Goal: Navigation & Orientation: Go to known website

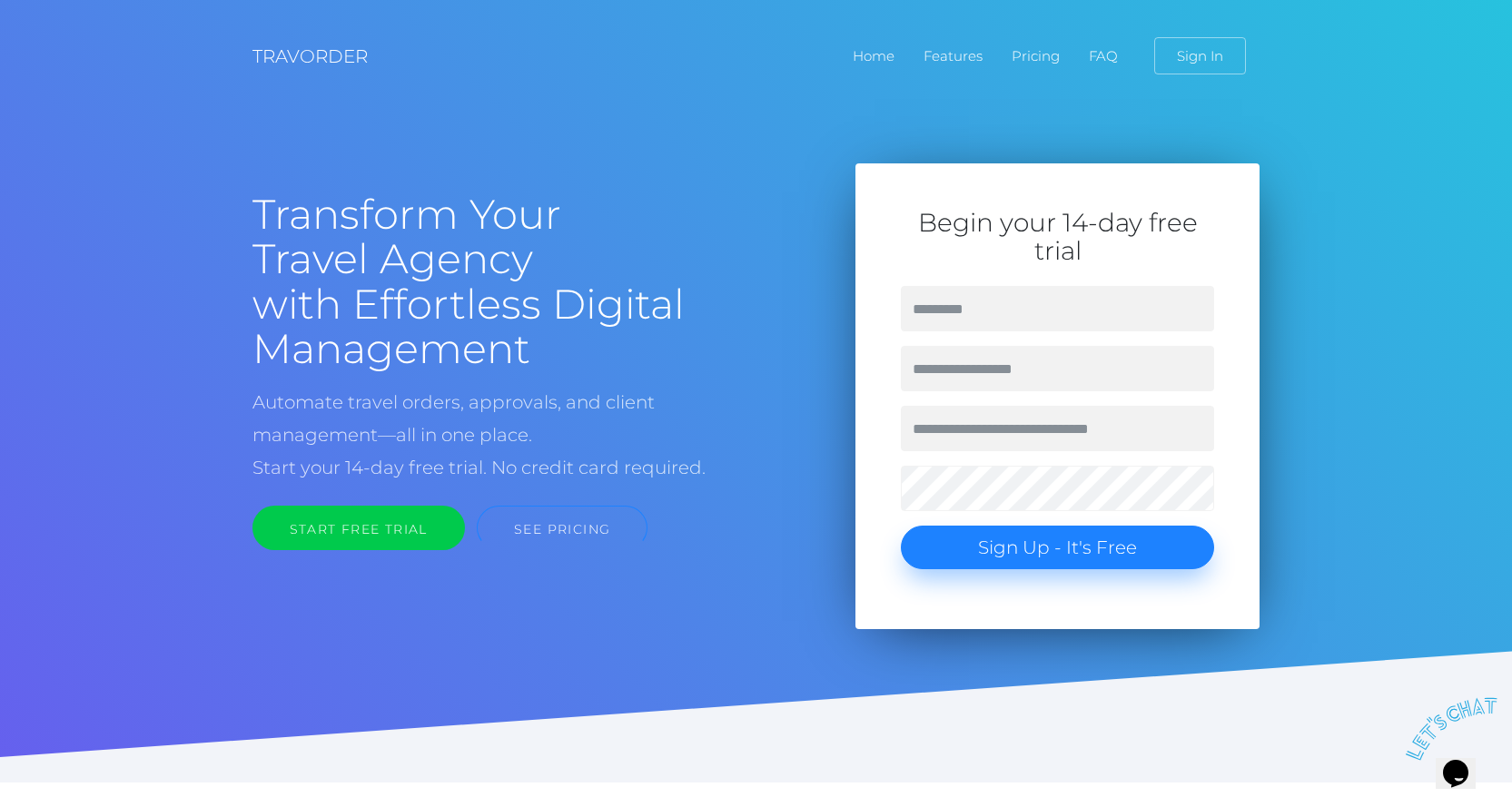
click at [1463, 752] on img at bounding box center [1455, 728] width 100 height 63
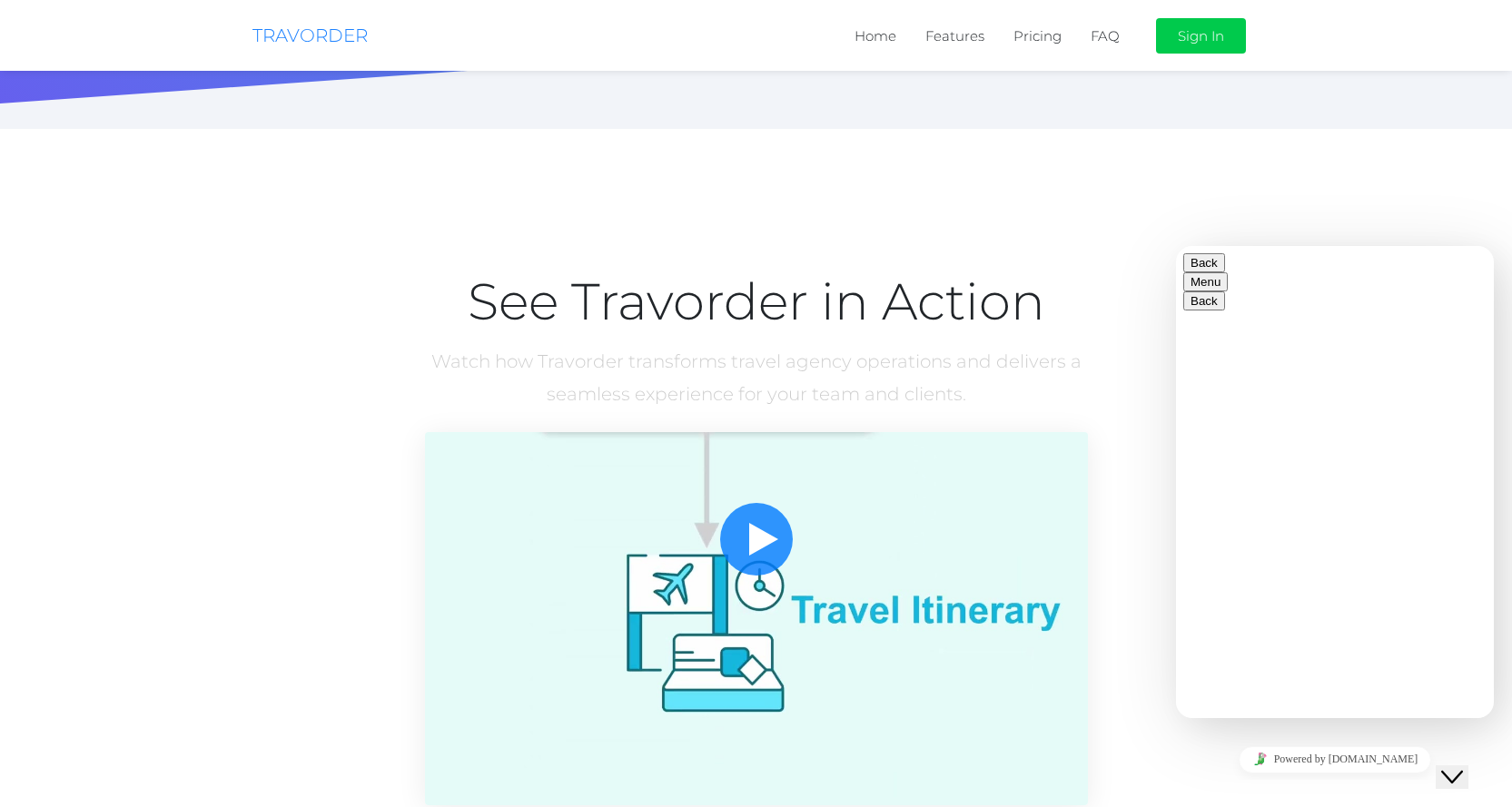
scroll to position [726, 0]
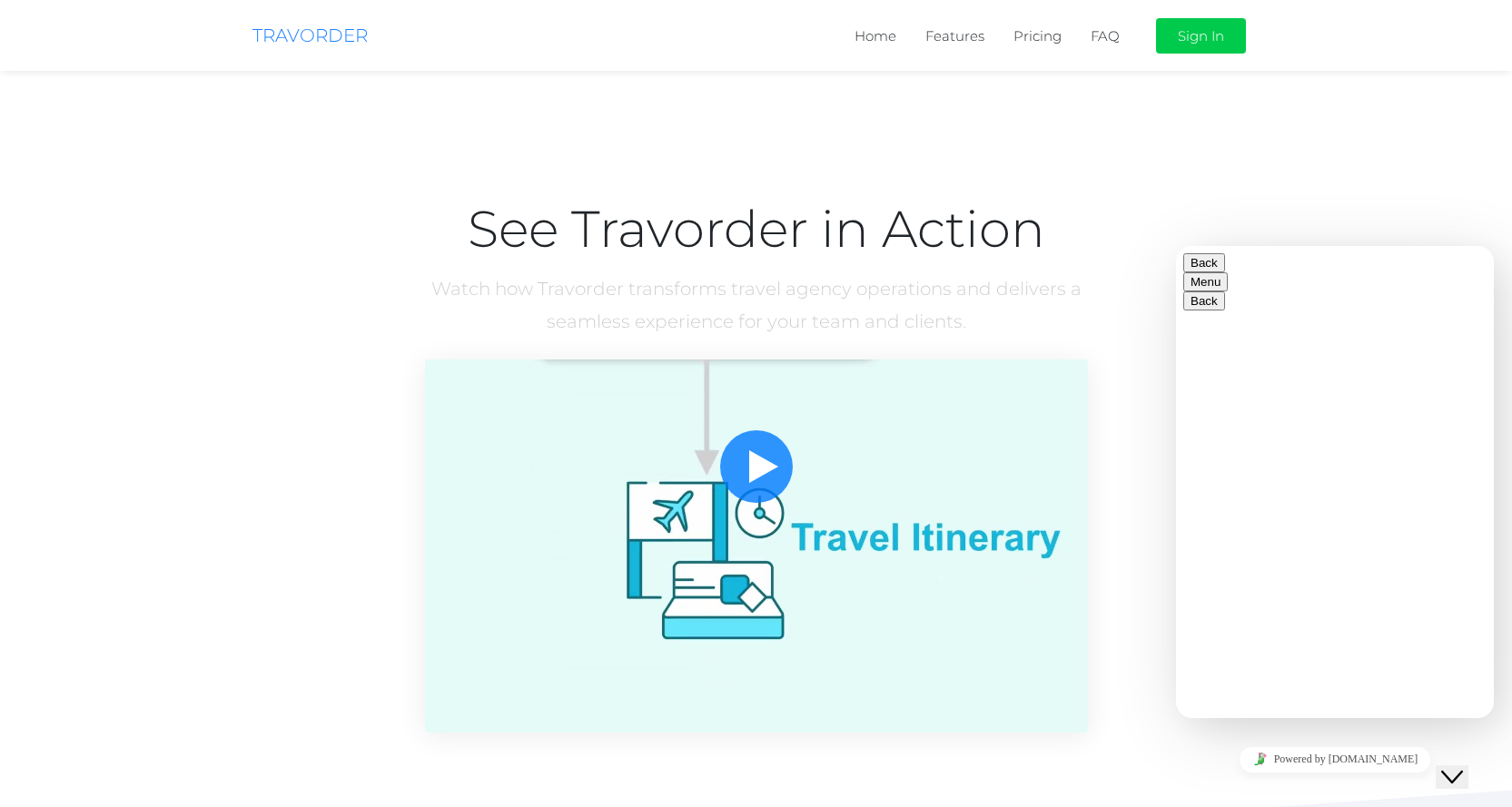
click at [1201, 272] on button "Back" at bounding box center [1204, 263] width 41 height 19
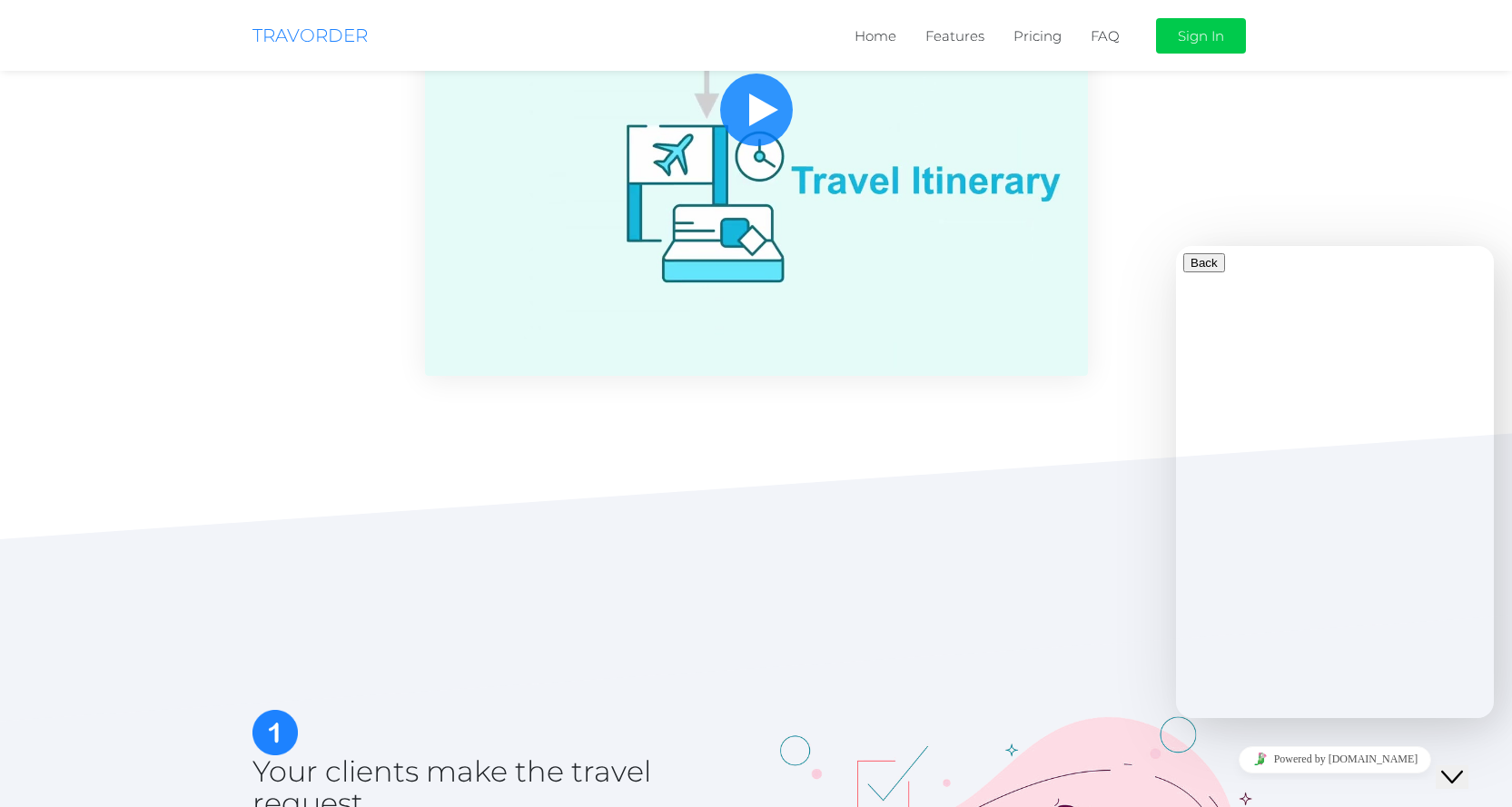
scroll to position [1089, 0]
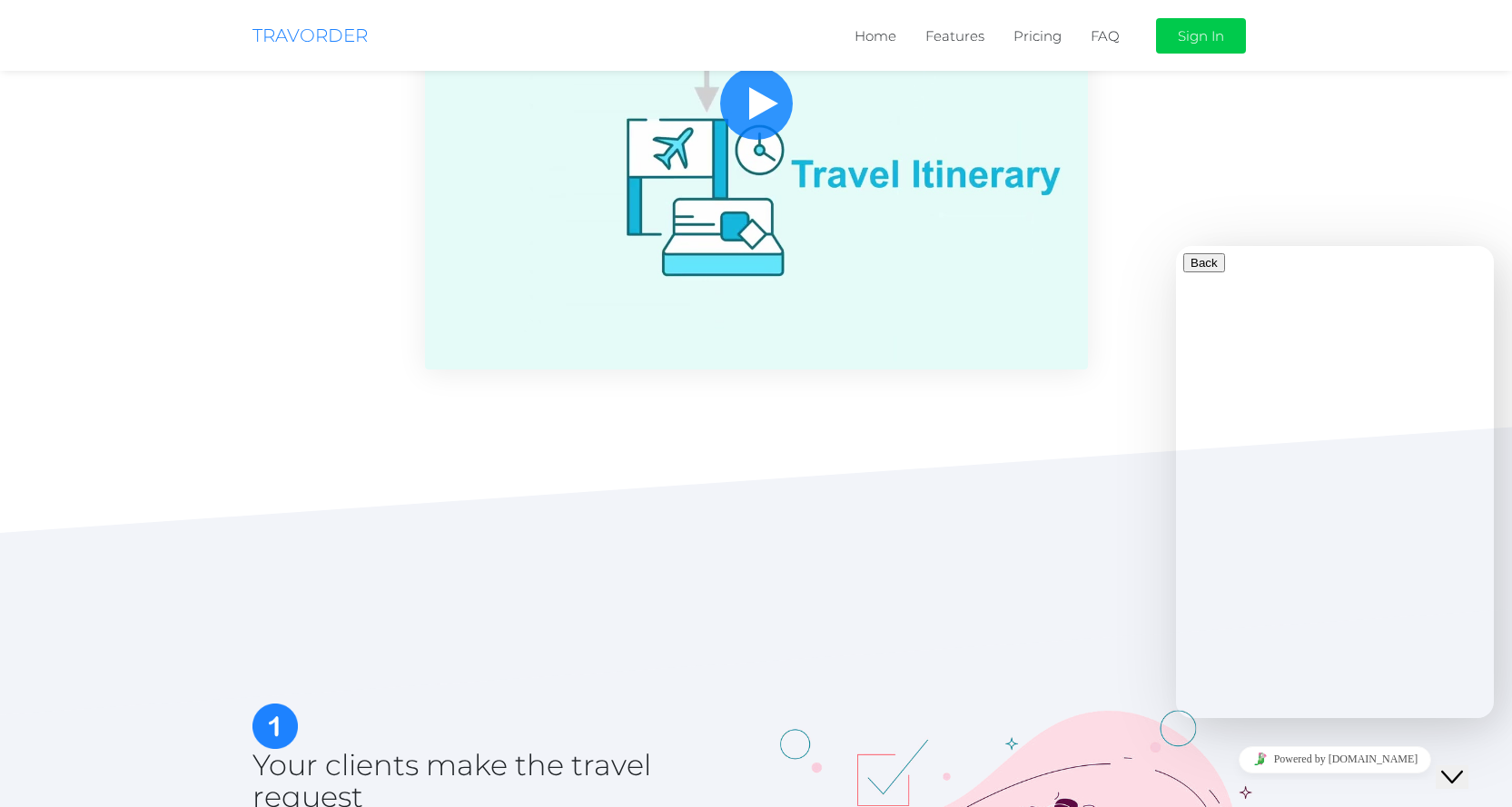
click at [1469, 775] on button "Close Chat This icon closes the chat window." at bounding box center [1452, 777] width 33 height 24
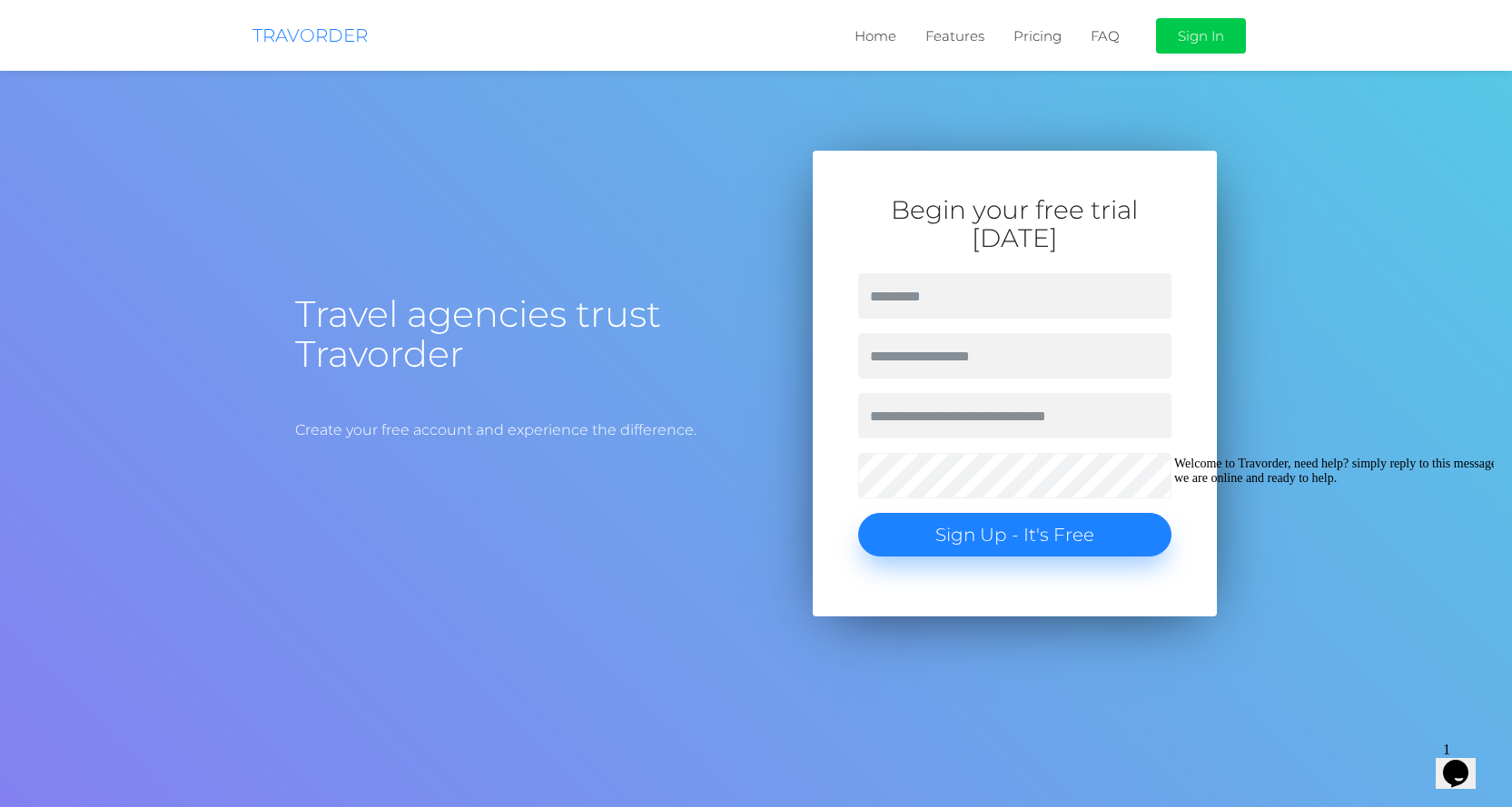
scroll to position [6545, 0]
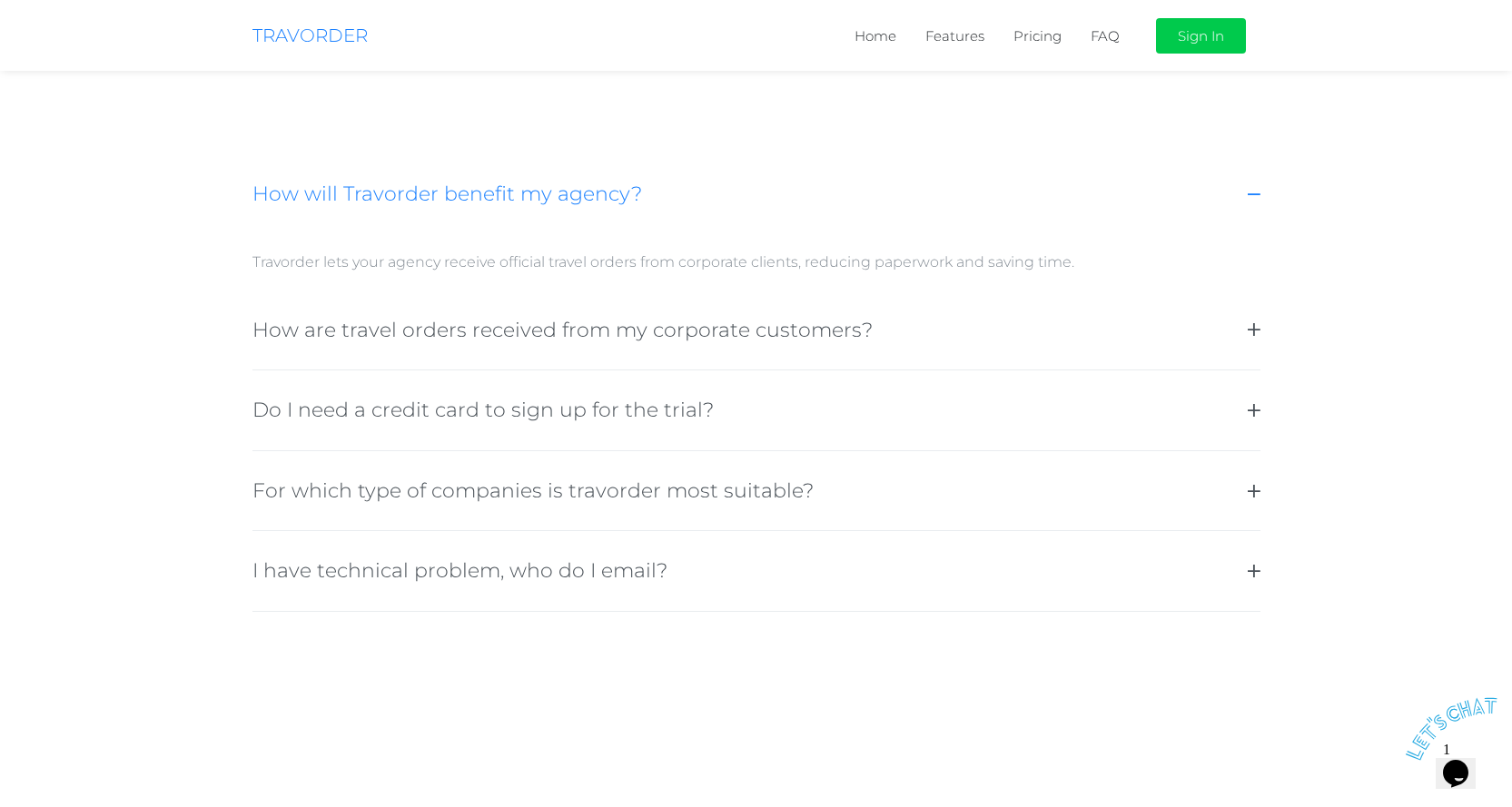
scroll to position [6355, 0]
